Goal: Book appointment/travel/reservation

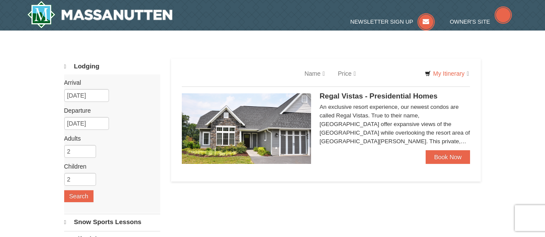
select select "10"
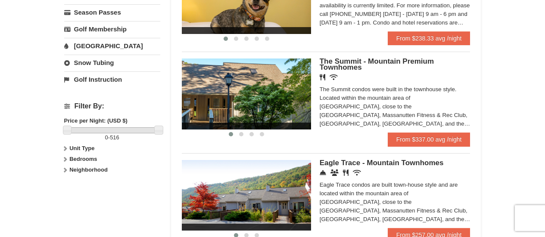
scroll to position [325, 0]
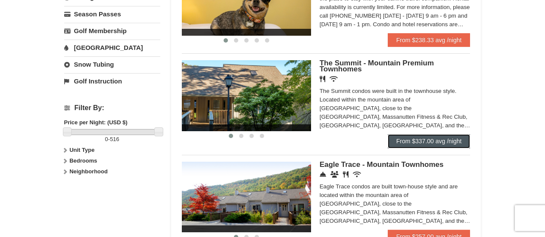
click at [426, 143] on link "From $337.00 avg /night" at bounding box center [429, 141] width 83 height 14
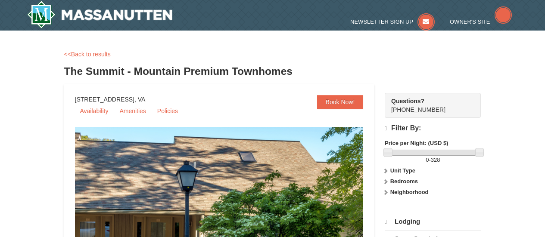
select select "10"
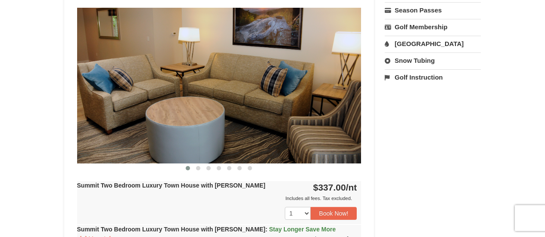
scroll to position [346, 0]
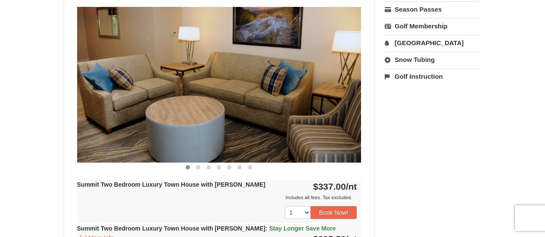
click at [301, 89] on img at bounding box center [219, 85] width 284 height 156
click at [198, 167] on span at bounding box center [198, 167] width 4 height 4
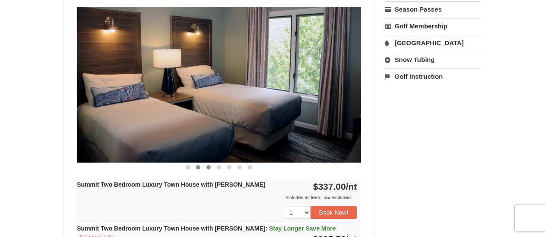
click at [208, 168] on span at bounding box center [208, 167] width 4 height 4
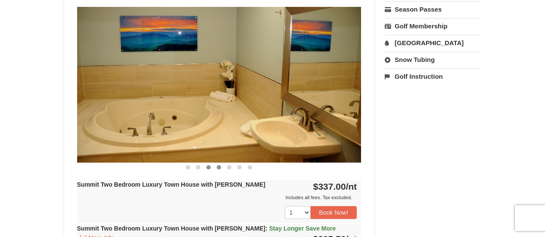
click at [219, 168] on span at bounding box center [219, 167] width 4 height 4
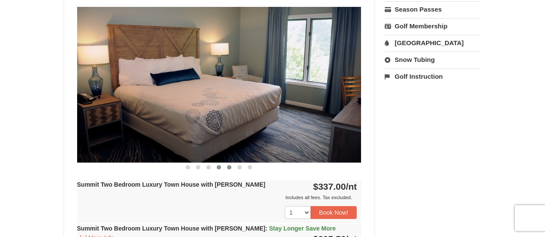
click at [229, 167] on span at bounding box center [229, 167] width 4 height 4
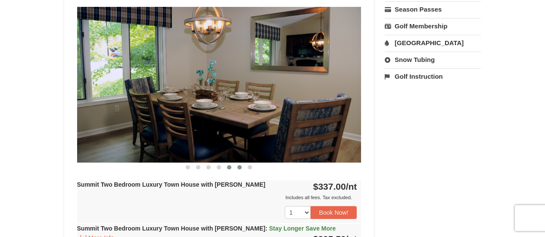
click at [239, 167] on span at bounding box center [239, 167] width 4 height 4
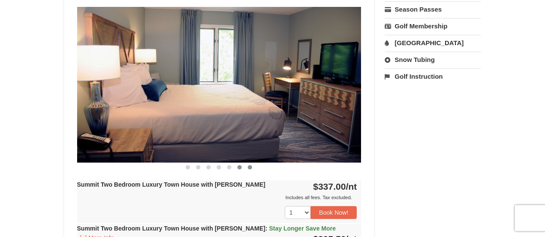
click at [251, 166] on span at bounding box center [250, 167] width 4 height 4
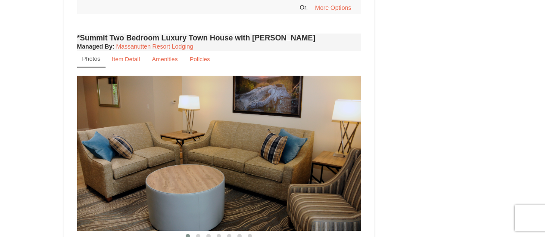
scroll to position [711, 0]
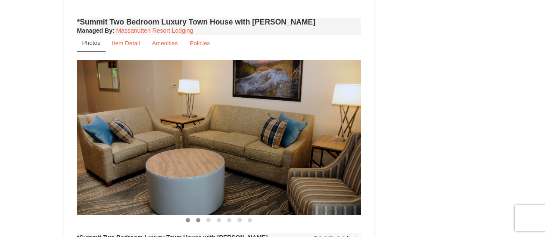
click at [197, 218] on span at bounding box center [198, 220] width 4 height 4
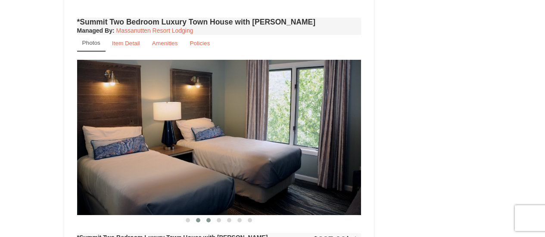
click at [208, 218] on span at bounding box center [208, 220] width 4 height 4
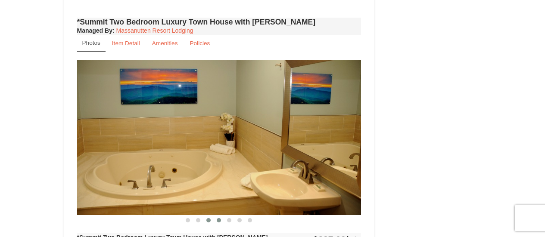
click at [223, 216] on button at bounding box center [219, 220] width 10 height 9
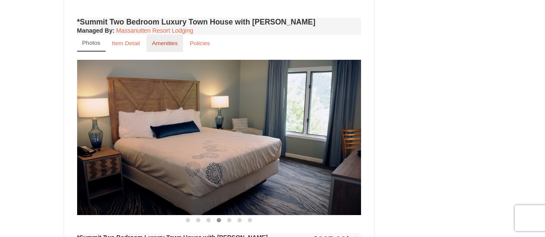
click at [164, 40] on small "Amenities" at bounding box center [165, 43] width 26 height 6
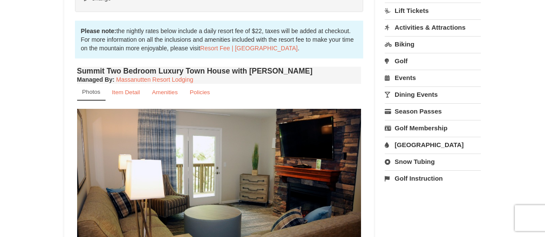
scroll to position [237, 0]
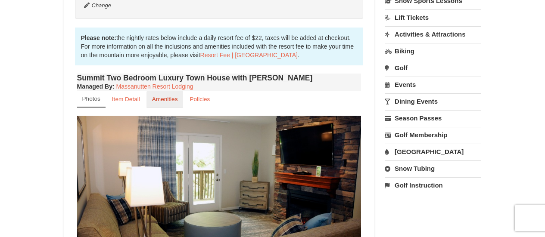
click at [157, 95] on link "Amenities" at bounding box center [165, 99] width 37 height 17
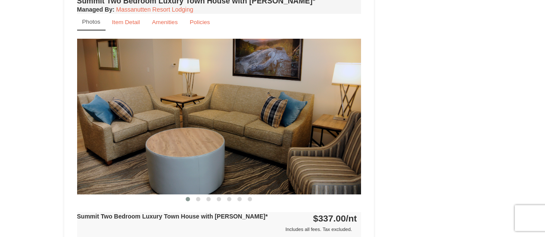
scroll to position [1025, 0]
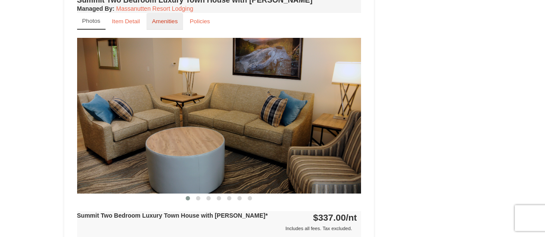
click at [168, 18] on small "Amenities" at bounding box center [165, 21] width 26 height 6
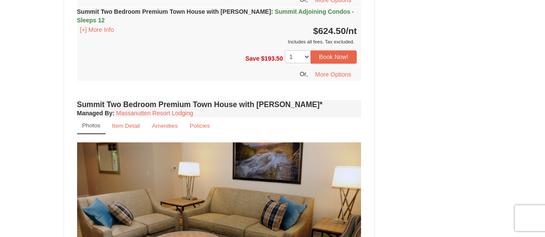
scroll to position [1694, 0]
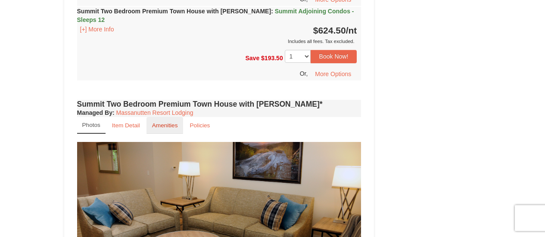
click at [159, 122] on small "Amenities" at bounding box center [165, 125] width 26 height 6
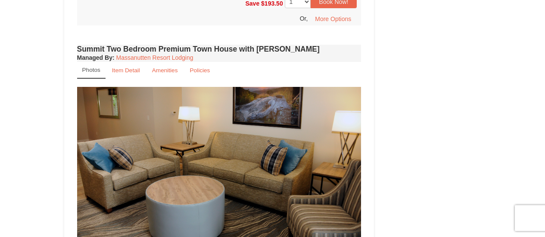
scroll to position [1331, 0]
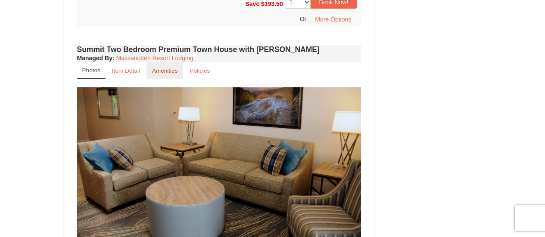
click at [165, 68] on small "Amenities" at bounding box center [165, 71] width 26 height 6
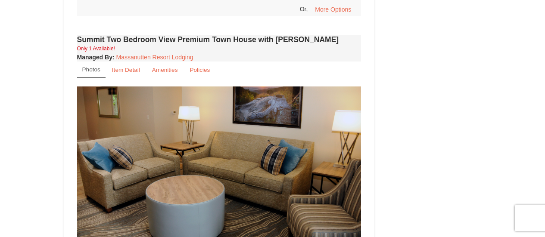
scroll to position [2050, 0]
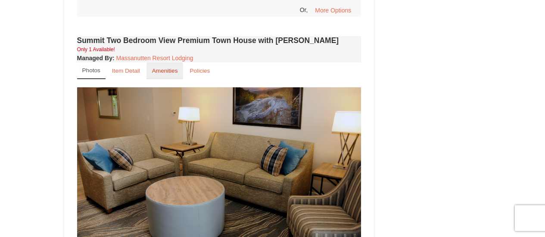
click at [165, 68] on small "Amenities" at bounding box center [165, 71] width 26 height 6
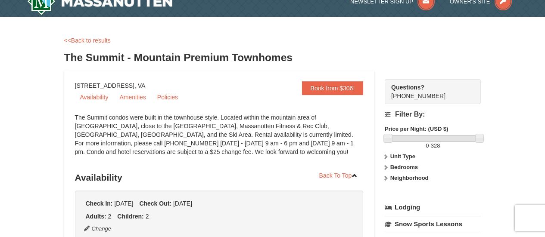
scroll to position [0, 0]
